Goal: Book appointment/travel/reservation

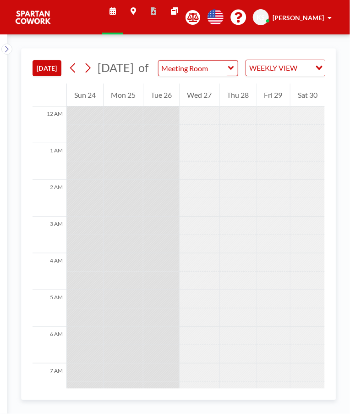
scroll to position [385, 0]
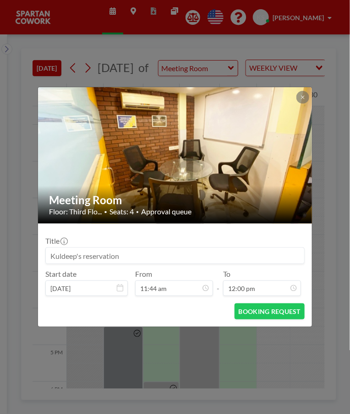
click at [189, 352] on div "Meeting Room Floor: Third Flo... • Seats: 4 • Approval queue Title Start date […" at bounding box center [175, 207] width 350 height 414
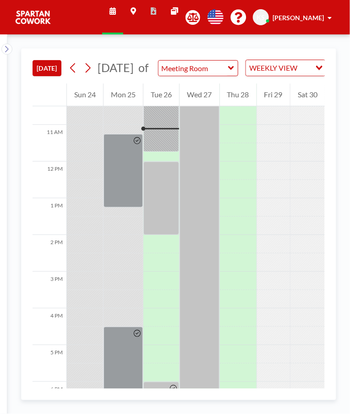
click at [161, 187] on div at bounding box center [162, 197] width 36 height 73
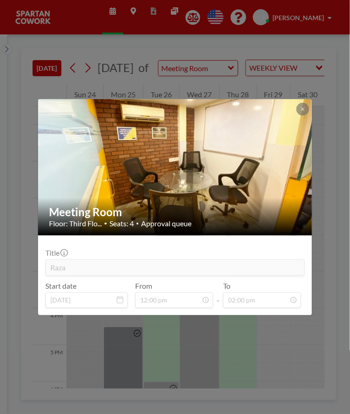
click at [196, 363] on div "Meeting Room Floor: Third Flo... • Seats: 4 • Approval queue Title Raza Start d…" at bounding box center [175, 207] width 350 height 414
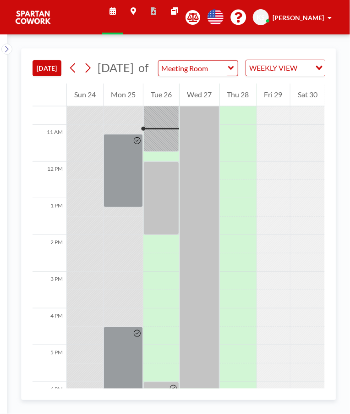
click at [167, 150] on div at bounding box center [162, 114] width 36 height 73
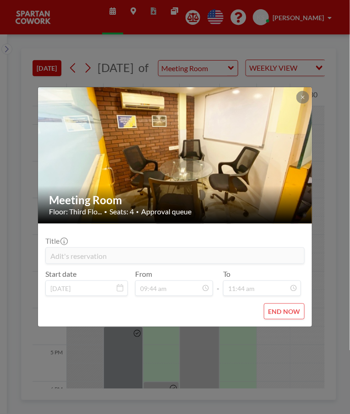
click at [240, 374] on div "Meeting Room Floor: Third Flo... • Seats: 4 • Approval queue Title Adit's reser…" at bounding box center [175, 207] width 350 height 414
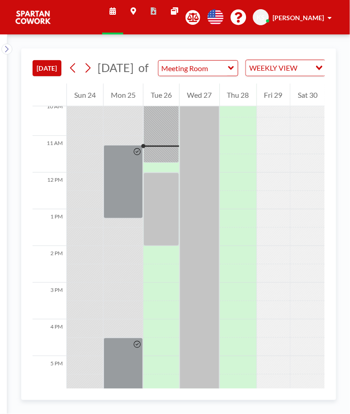
scroll to position [385, 0]
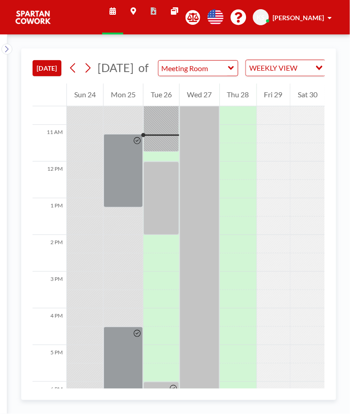
click at [160, 152] on div at bounding box center [162, 114] width 36 height 73
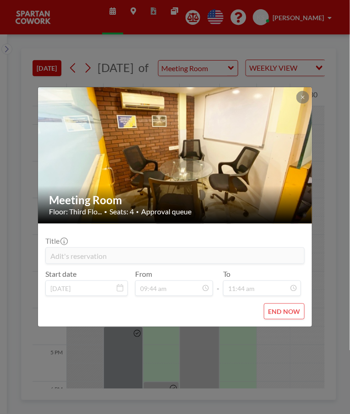
click at [280, 337] on div "Meeting Room Floor: Third Flo... • Seats: 4 • Approval queue Title Adit's reser…" at bounding box center [175, 207] width 350 height 414
